Goal: Transaction & Acquisition: Purchase product/service

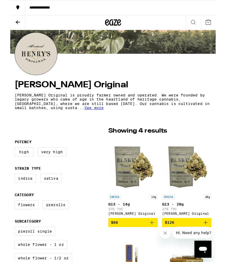
click at [82, 121] on span "See more" at bounding box center [92, 118] width 21 height 5
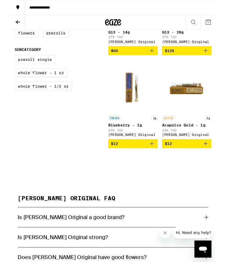
scroll to position [252, 0]
click at [189, 138] on div "SATIVA 1g Acapulco Gold - 1g 23% THC Henry's Original" at bounding box center [194, 138] width 54 height 23
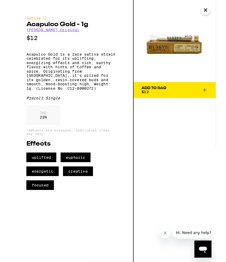
scroll to position [214, 0]
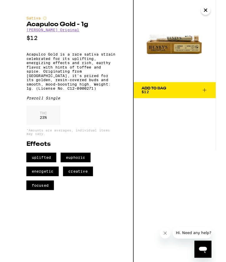
click at [213, 95] on span "Add To Bag $12" at bounding box center [181, 99] width 73 height 8
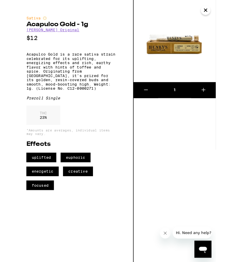
click at [213, 9] on icon "Close" at bounding box center [214, 11] width 7 height 9
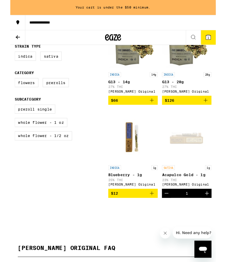
click at [122, 200] on div "INDICA 1g Blueberry - 1g 25% THC Henry's Original" at bounding box center [135, 193] width 54 height 23
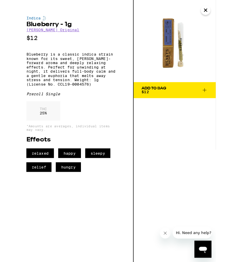
click at [213, 97] on icon at bounding box center [213, 99] width 7 height 7
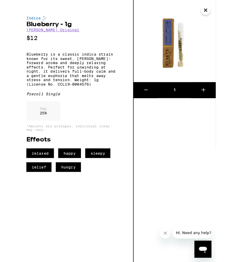
click at [214, 9] on icon "Close" at bounding box center [214, 11] width 7 height 9
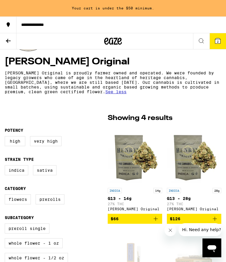
scroll to position [105, 0]
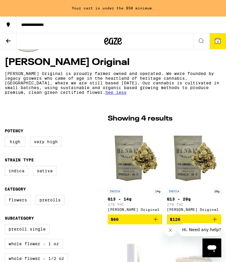
click at [217, 39] on icon at bounding box center [217, 40] width 5 height 5
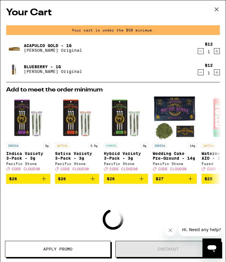
click at [213, 7] on icon at bounding box center [216, 9] width 9 height 9
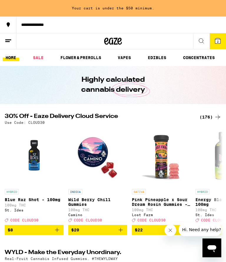
click at [209, 117] on div "(176)" at bounding box center [211, 117] width 22 height 7
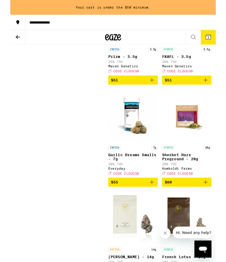
scroll to position [9553, 0]
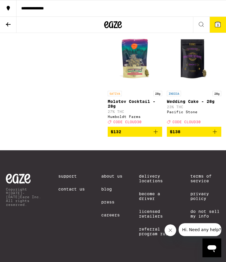
scroll to position [10122, 0]
click at [219, 23] on icon at bounding box center [217, 24] width 5 height 5
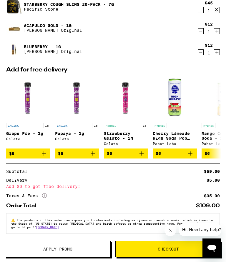
scroll to position [27, 0]
click at [60, 247] on span "Apply Promo" at bounding box center [57, 249] width 29 height 4
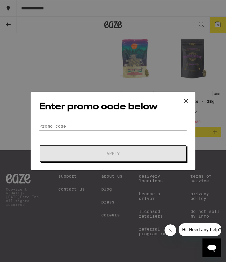
click at [111, 124] on input "Promo Code" at bounding box center [113, 126] width 148 height 9
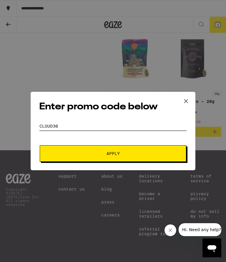
type input "Cloud30"
click at [124, 153] on span "Apply" at bounding box center [113, 154] width 106 height 4
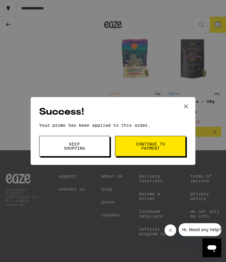
click at [161, 145] on span "Continue to payment" at bounding box center [150, 146] width 30 height 8
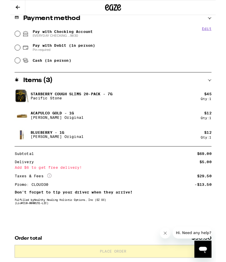
scroll to position [250, 0]
click at [166, 232] on icon "Close message from company" at bounding box center [165, 233] width 5 height 5
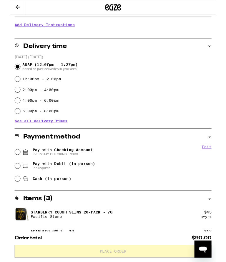
scroll to position [118, 0]
